Goal: Task Accomplishment & Management: Use online tool/utility

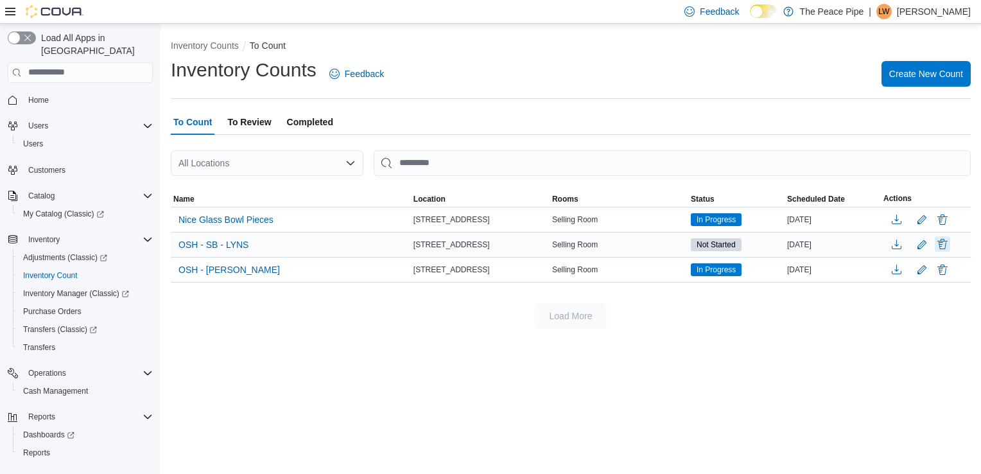
click at [942, 242] on button "Delete" at bounding box center [942, 243] width 15 height 15
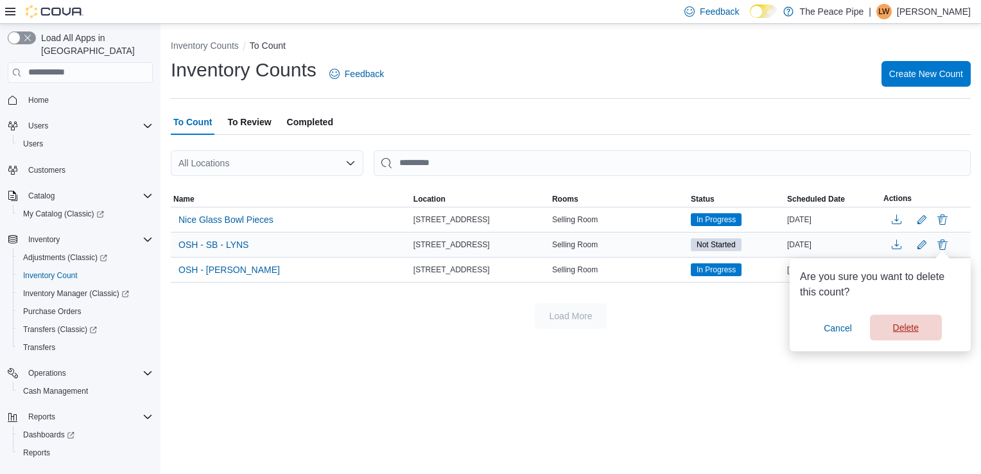
click at [912, 325] on span "Delete" at bounding box center [906, 327] width 26 height 13
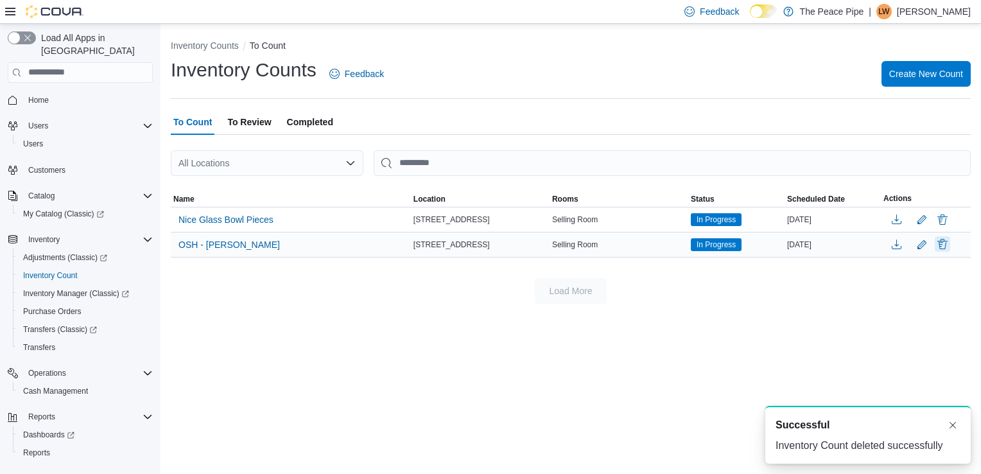
click at [940, 245] on button "Delete" at bounding box center [942, 243] width 15 height 15
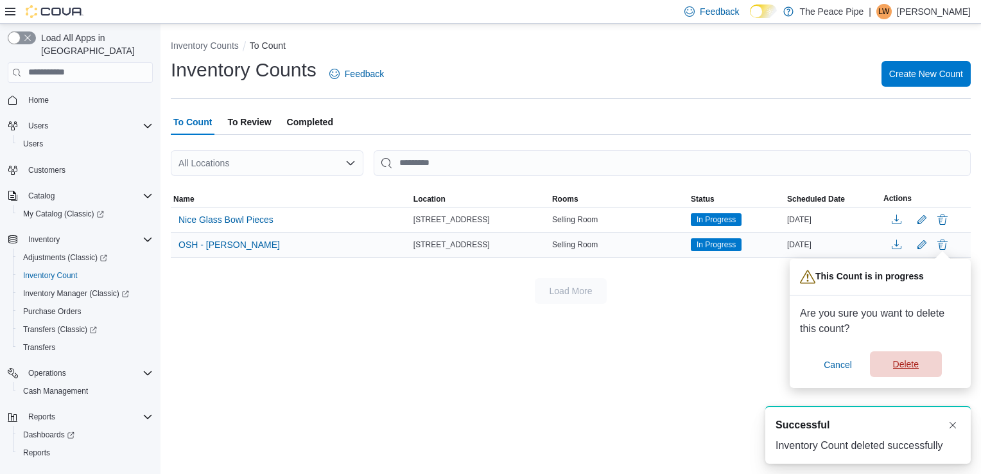
click at [906, 365] on span "Delete" at bounding box center [906, 364] width 26 height 13
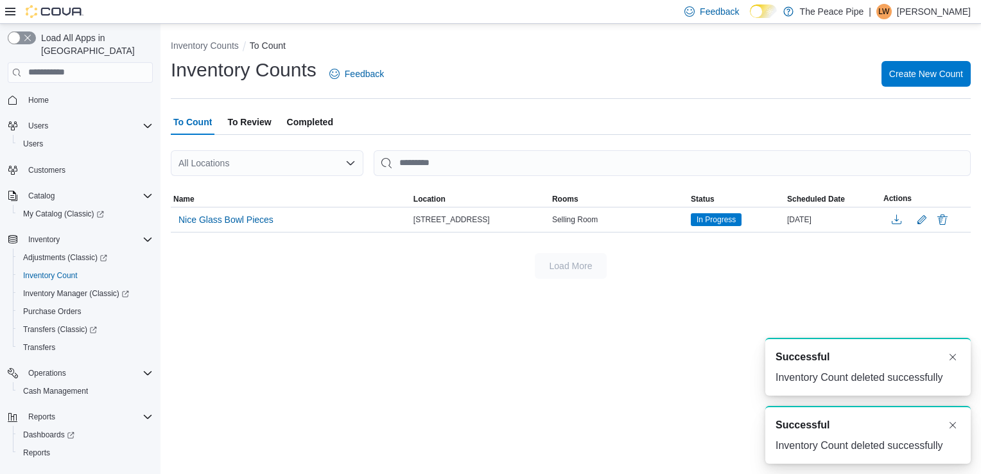
click at [327, 274] on div "Load More" at bounding box center [571, 266] width 800 height 26
click at [259, 116] on span "To Review" at bounding box center [249, 122] width 44 height 26
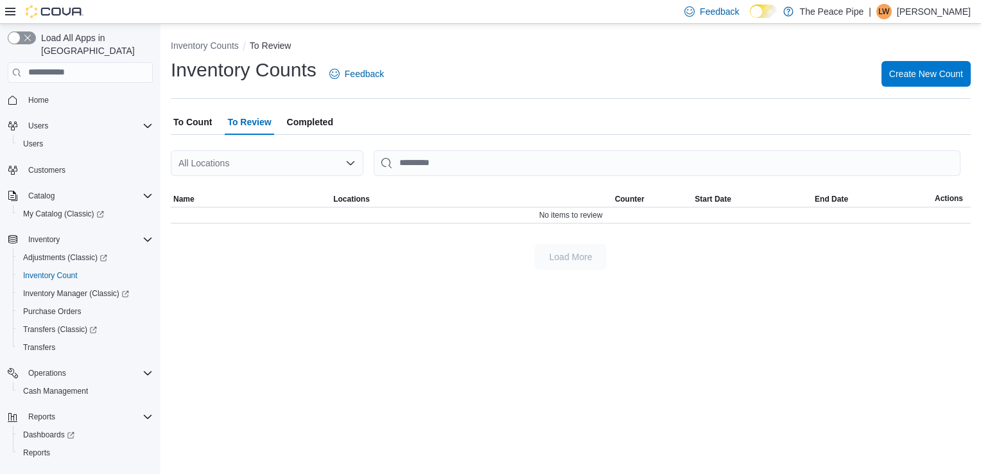
click at [181, 115] on span "To Count" at bounding box center [192, 122] width 39 height 26
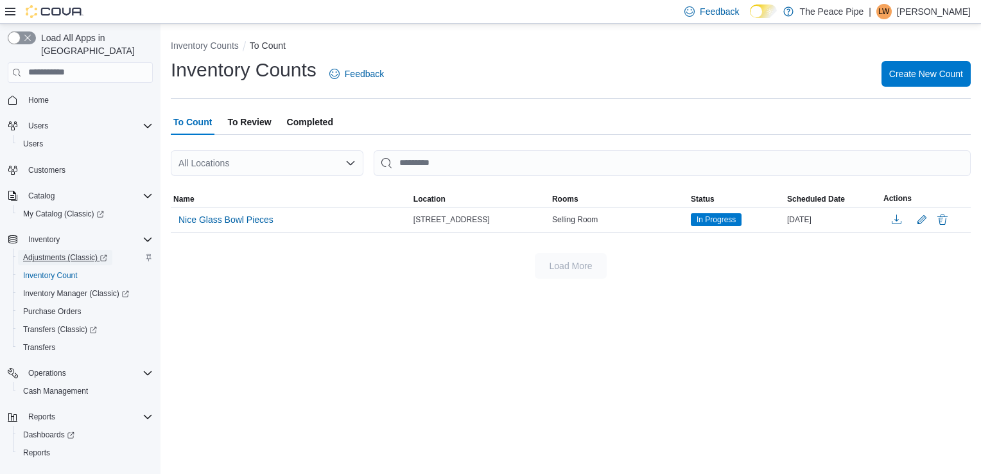
click at [64, 252] on span "Adjustments (Classic)" at bounding box center [65, 257] width 84 height 10
